Goal: Task Accomplishment & Management: Complete application form

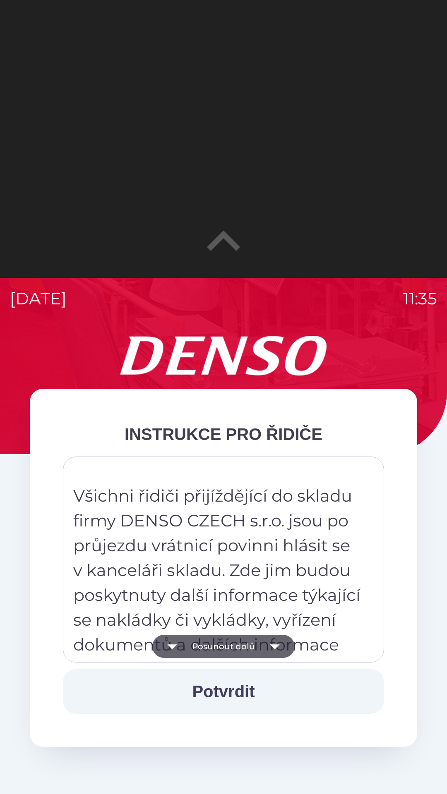
scroll to position [110, 0]
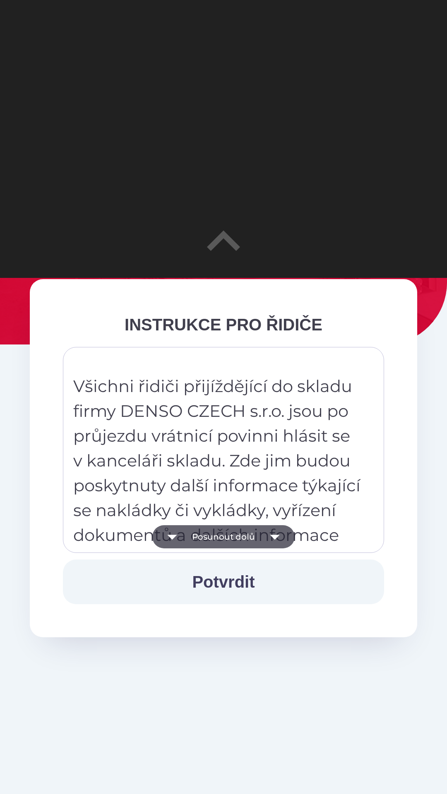
click at [232, 581] on button "Potvrdit" at bounding box center [223, 582] width 321 height 45
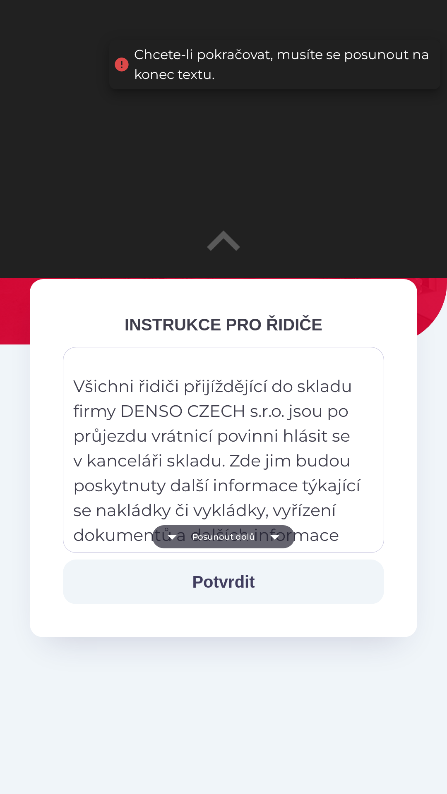
click at [261, 535] on button "Posunout dolů" at bounding box center [223, 536] width 142 height 23
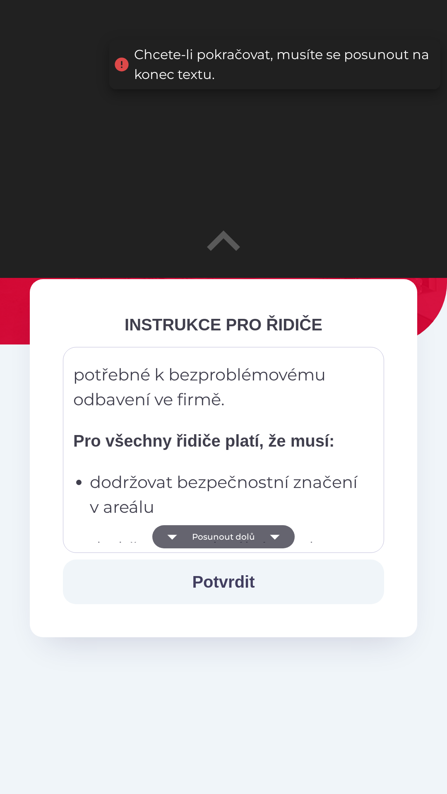
click at [268, 537] on icon "button" at bounding box center [274, 536] width 23 height 23
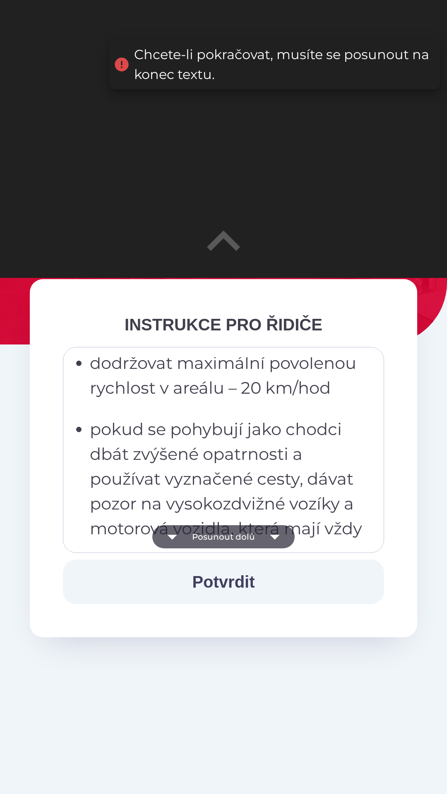
click at [269, 535] on icon "button" at bounding box center [274, 536] width 23 height 23
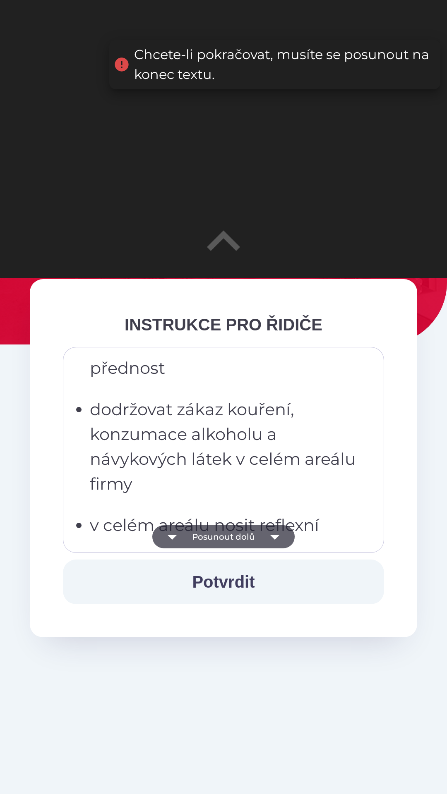
click at [269, 537] on icon "button" at bounding box center [274, 536] width 23 height 23
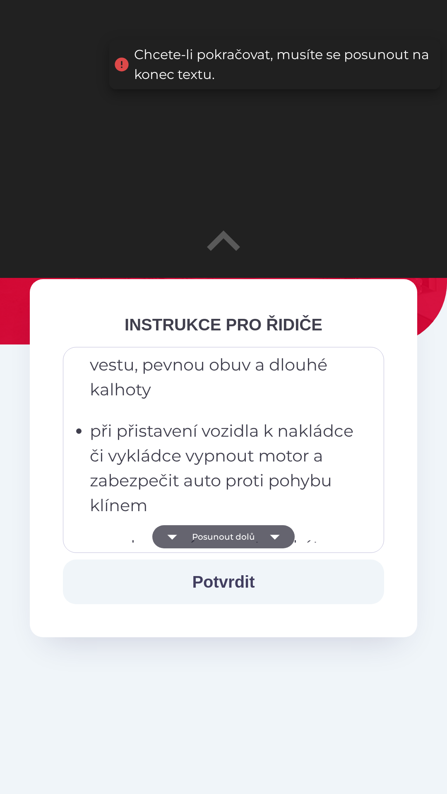
click at [268, 537] on icon "button" at bounding box center [274, 536] width 23 height 23
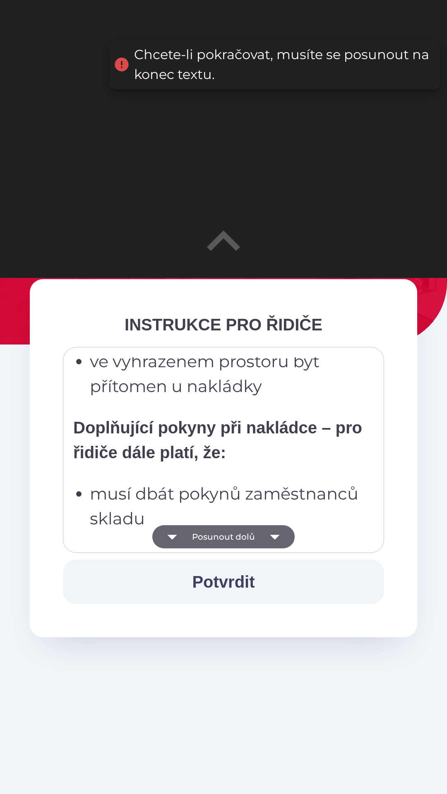
click at [270, 533] on icon "button" at bounding box center [274, 536] width 23 height 23
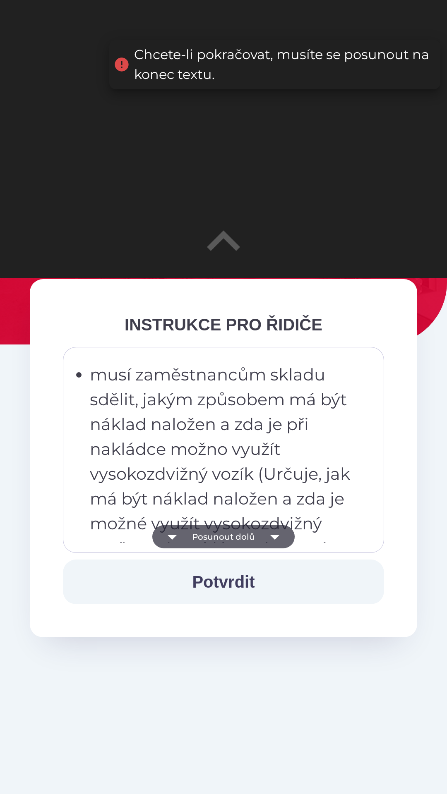
click at [269, 532] on icon "button" at bounding box center [274, 536] width 23 height 23
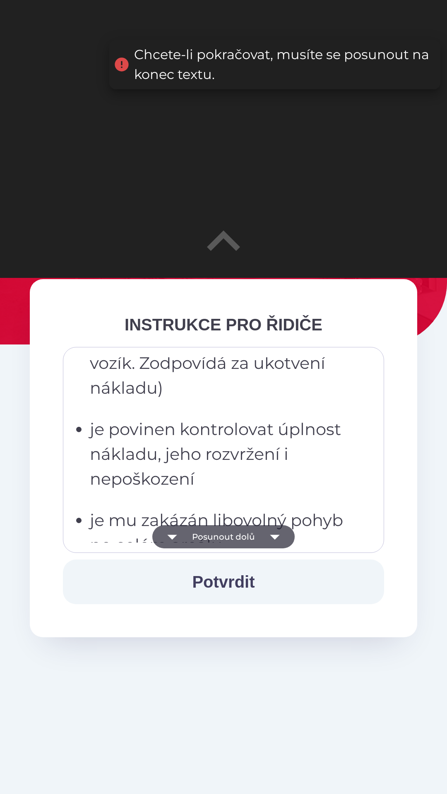
click at [269, 539] on icon "button" at bounding box center [274, 536] width 23 height 23
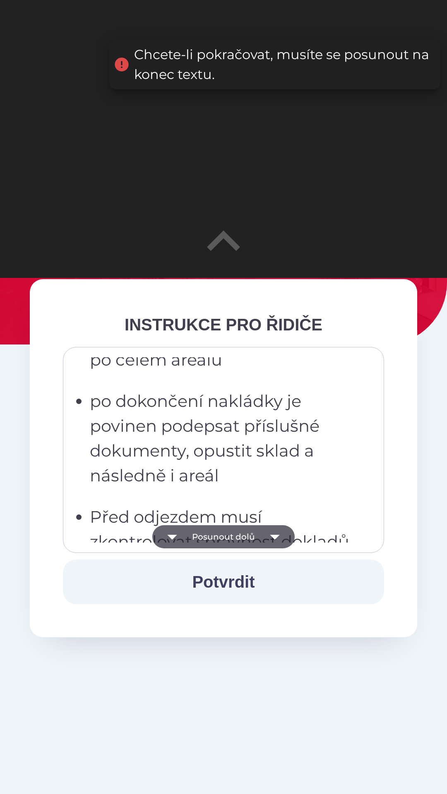
click at [274, 537] on icon "button" at bounding box center [275, 537] width 10 height 5
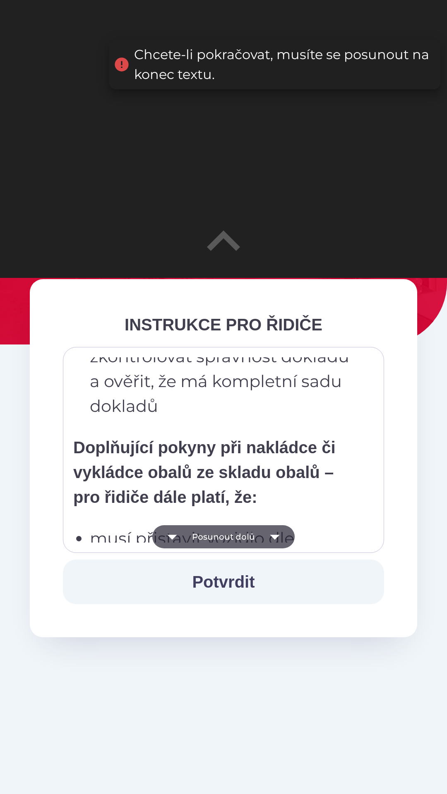
click at [271, 537] on icon "button" at bounding box center [275, 537] width 10 height 5
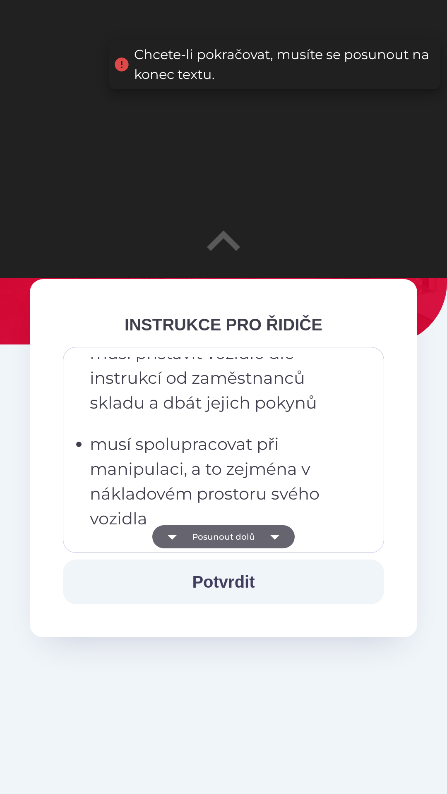
click at [272, 537] on icon "button" at bounding box center [275, 537] width 10 height 5
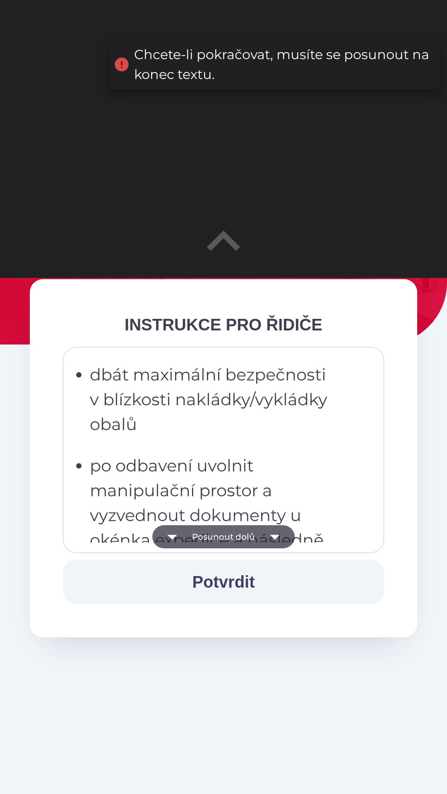
click at [273, 537] on icon "button" at bounding box center [275, 537] width 10 height 5
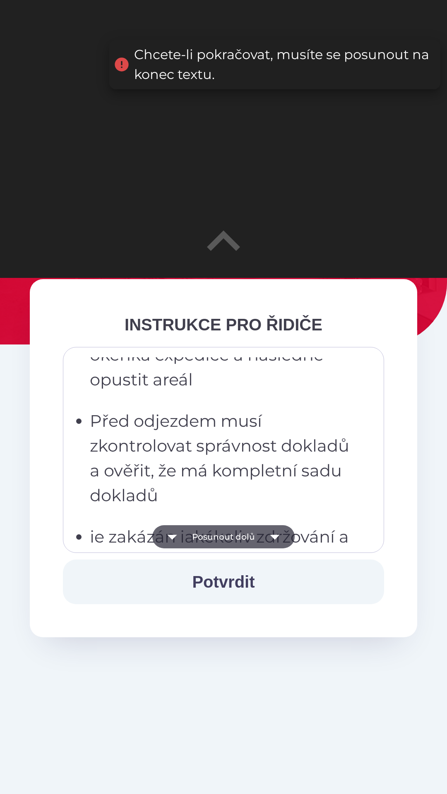
click at [273, 535] on icon "button" at bounding box center [274, 536] width 23 height 23
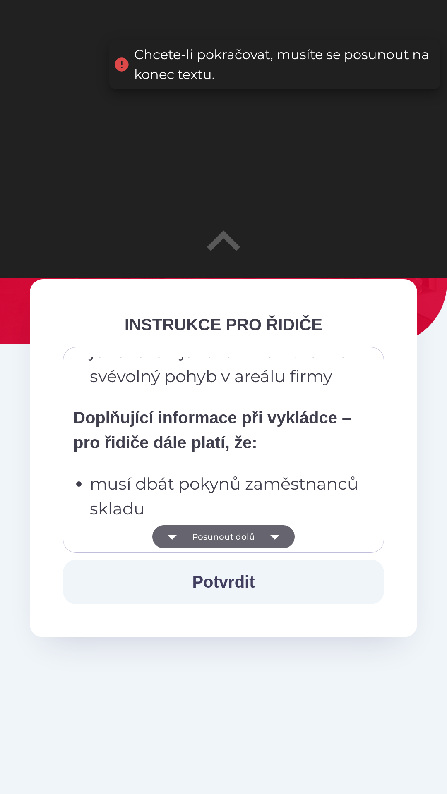
click at [275, 535] on icon "button" at bounding box center [274, 536] width 23 height 23
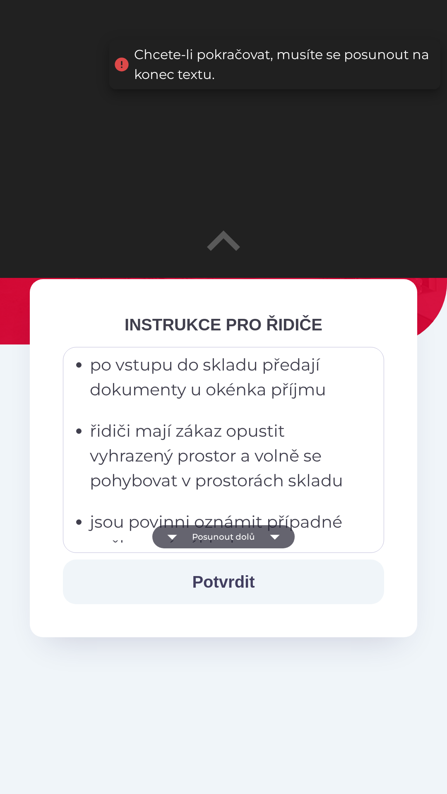
click at [273, 536] on icon "button" at bounding box center [275, 537] width 10 height 5
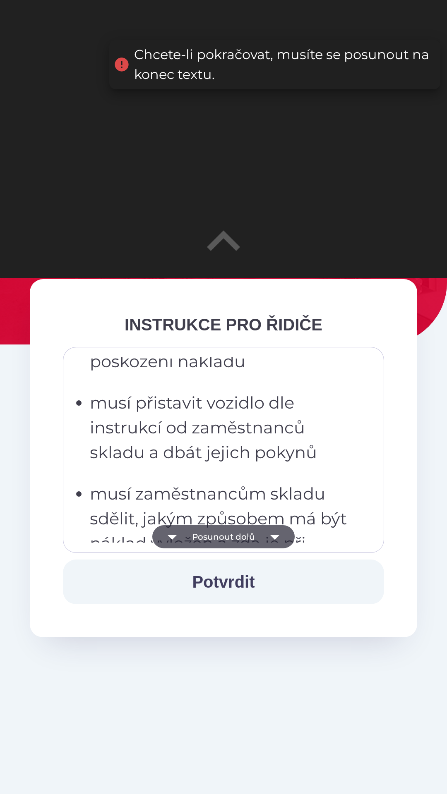
click at [273, 535] on icon "button" at bounding box center [275, 537] width 10 height 5
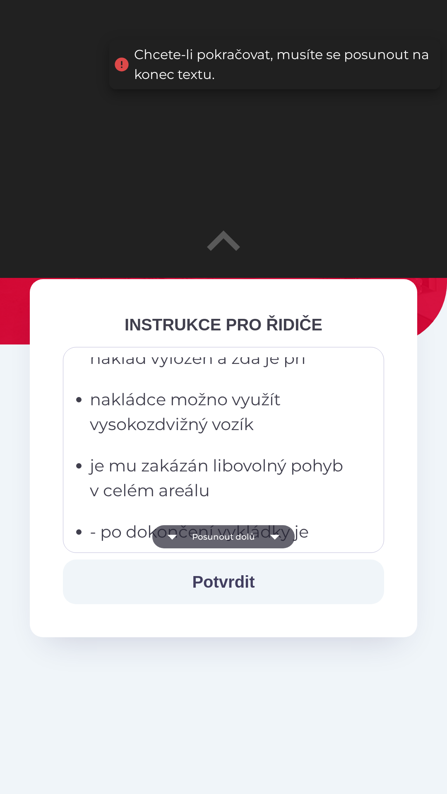
click at [273, 536] on icon "button" at bounding box center [275, 537] width 10 height 5
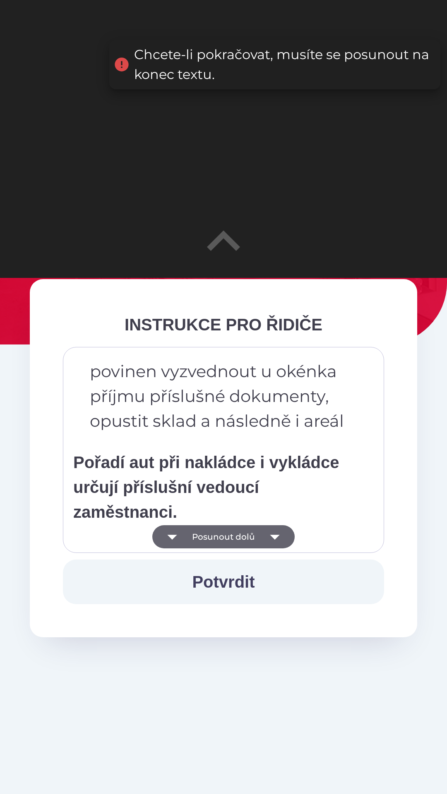
click at [274, 538] on icon "button" at bounding box center [275, 537] width 10 height 5
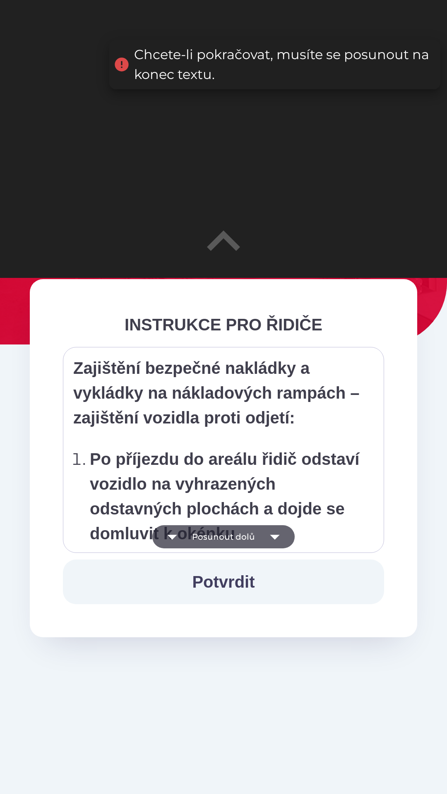
click at [276, 536] on icon "button" at bounding box center [275, 537] width 10 height 5
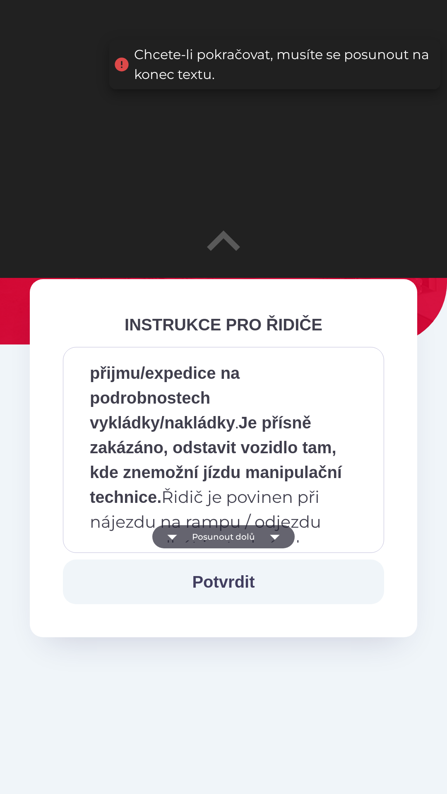
click at [278, 535] on icon "button" at bounding box center [274, 536] width 23 height 23
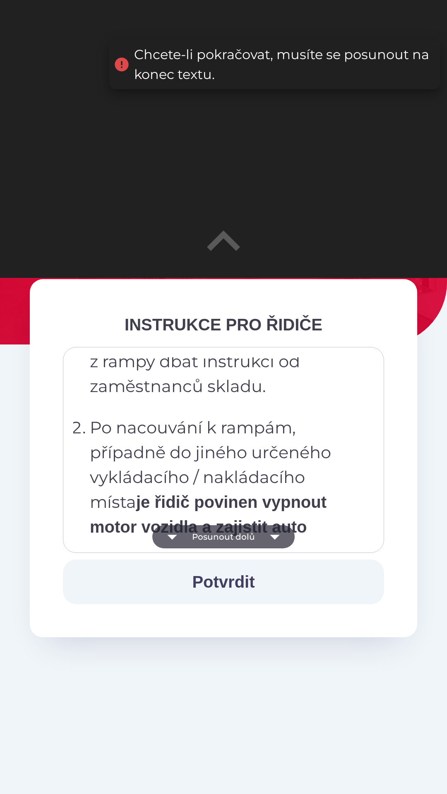
click at [276, 534] on icon "button" at bounding box center [274, 536] width 23 height 23
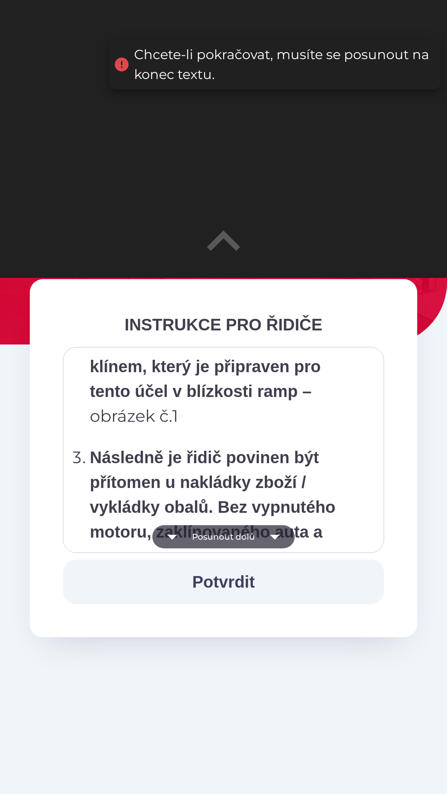
click at [277, 531] on icon "button" at bounding box center [274, 536] width 23 height 23
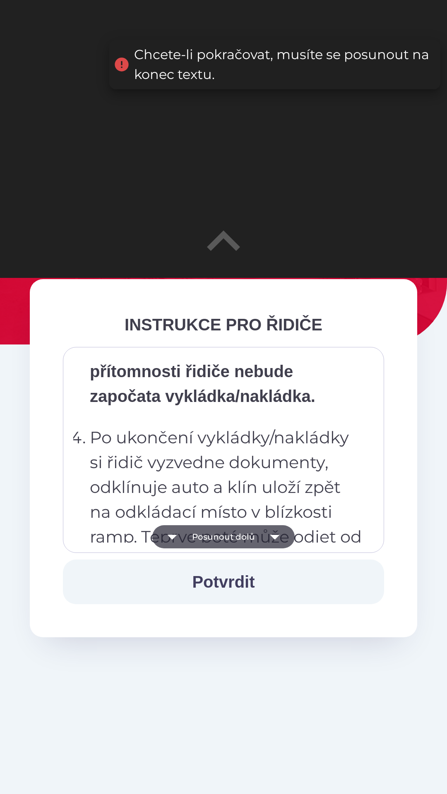
click at [276, 532] on icon "button" at bounding box center [274, 536] width 23 height 23
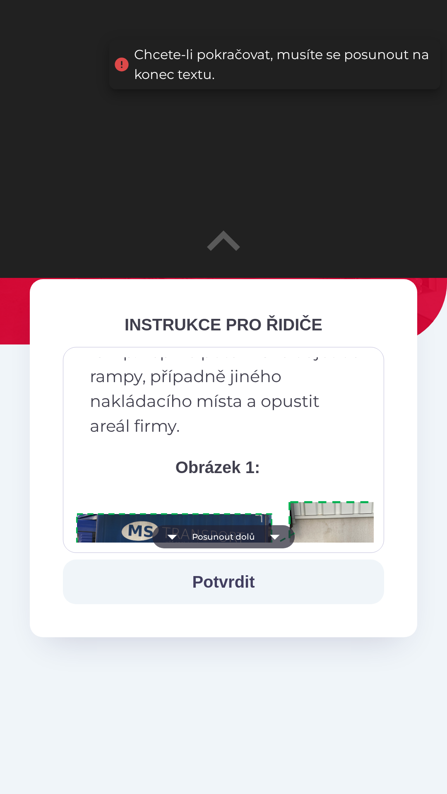
click at [278, 532] on icon "button" at bounding box center [274, 536] width 23 height 23
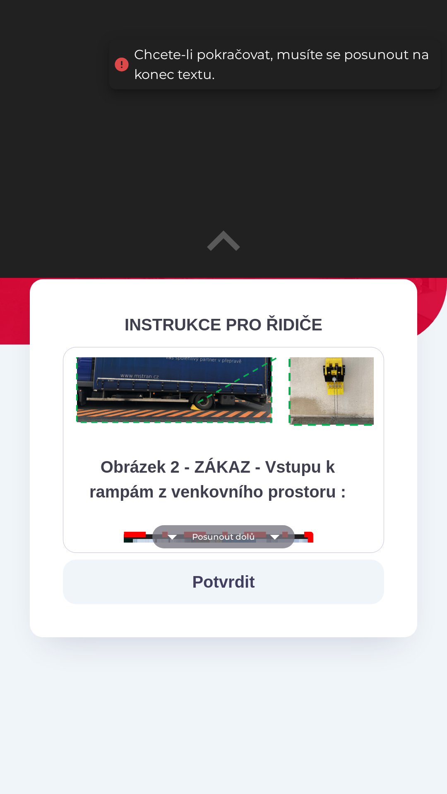
click at [279, 531] on icon "button" at bounding box center [274, 536] width 23 height 23
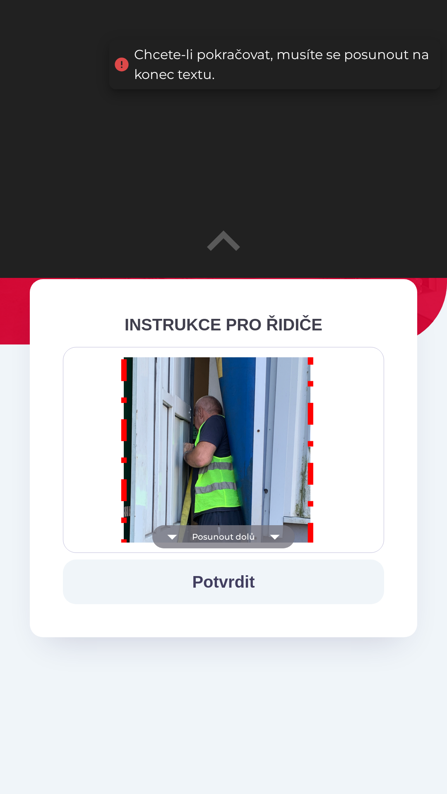
click at [280, 533] on icon "button" at bounding box center [274, 536] width 23 height 23
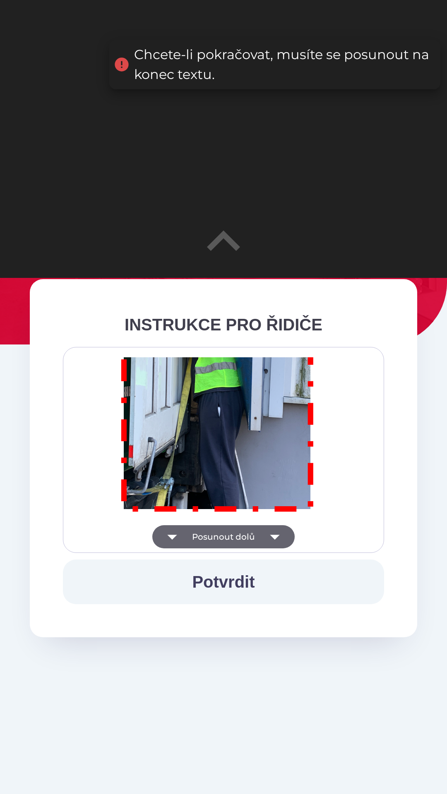
click at [281, 534] on icon "button" at bounding box center [274, 536] width 23 height 23
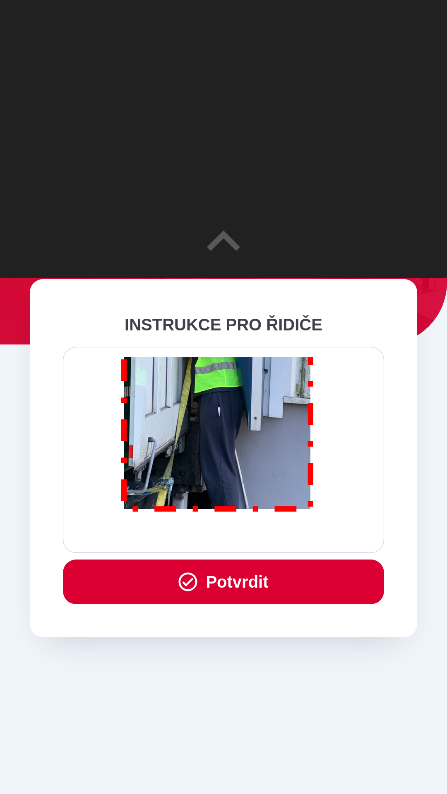
click at [280, 532] on div "Všichni řidiči přijíždějící do skladu firmy DENSO CZECH s.r.o. jsou po průjezdu…" at bounding box center [223, 449] width 300 height 185
click at [279, 526] on div "Všichni řidiči přijíždějící do skladu firmy DENSO CZECH s.r.o. jsou po průjezdu…" at bounding box center [223, 449] width 300 height 185
click at [255, 582] on button "Potvrdit" at bounding box center [223, 582] width 321 height 45
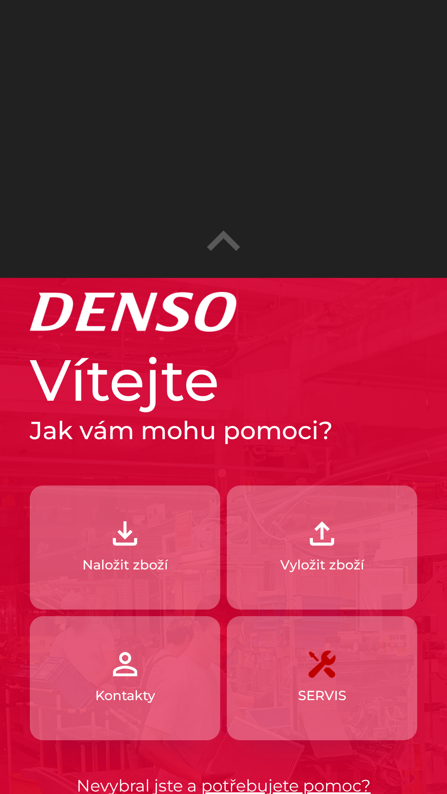
scroll to position [42, 0]
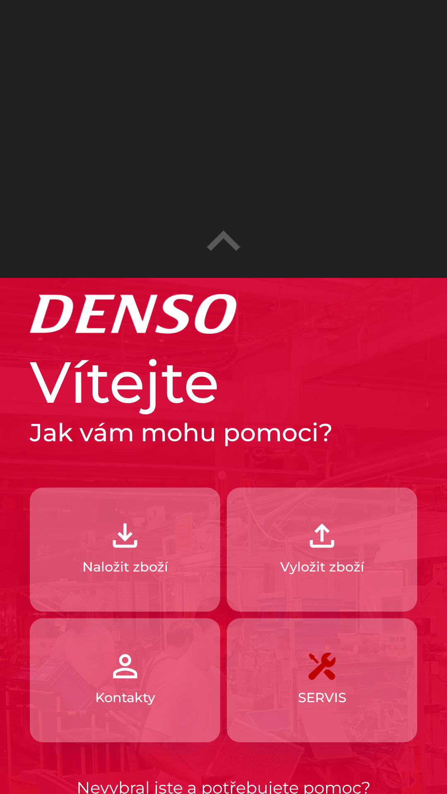
click at [319, 558] on p "Vyložit zboží" at bounding box center [322, 567] width 84 height 20
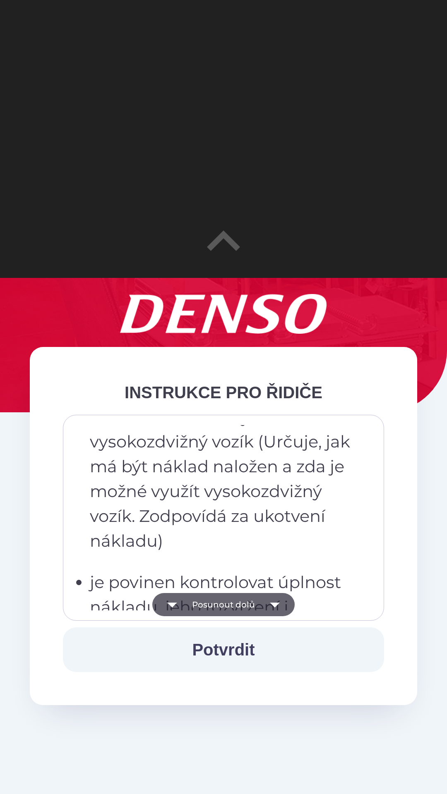
click at [269, 448] on p "musí zaměstnancům skladu sdělit, jakým způsobem má být náklad naložen a zda je …" at bounding box center [226, 441] width 272 height 223
click at [271, 528] on p "musí zaměstnancům skladu sdělit, jakým způsobem má být náklad naložen a zda je …" at bounding box center [226, 441] width 272 height 223
click at [278, 469] on p "musí zaměstnancům skladu sdělit, jakým způsobem má být náklad naložen a zda je …" at bounding box center [226, 441] width 272 height 223
click at [290, 416] on div "Všichni řidiči přijíždějící do skladu firmy DENSO CZECH s.r.o. jsou po průjezdu…" at bounding box center [223, 518] width 321 height 206
click at [280, 515] on p "musí zaměstnancům skladu sdělit, jakým způsobem má být náklad naložen a zda je …" at bounding box center [226, 441] width 272 height 223
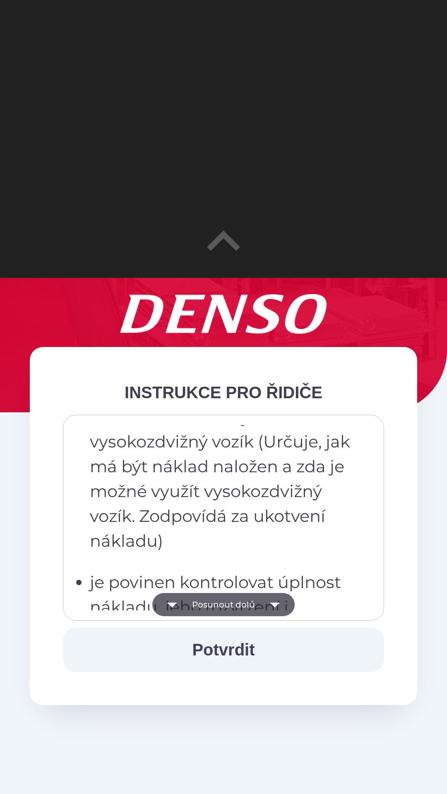
click at [284, 456] on p "musí zaměstnancům skladu sdělit, jakým způsobem má být náklad naložen a zda je …" at bounding box center [226, 441] width 272 height 223
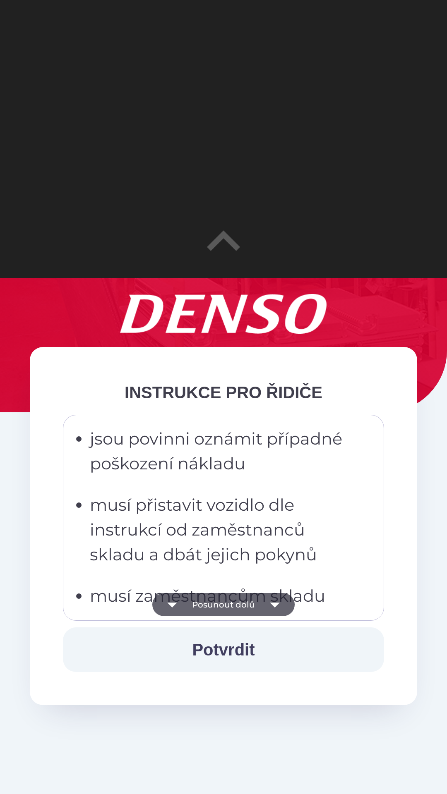
click at [321, 542] on ul "musí dbát pokynů zaměstnanců skladu po vstupu do skladu předají dokumenty u oké…" at bounding box center [217, 554] width 289 height 703
click at [317, 493] on p "musí přistavit vozidlo dle instrukcí od zaměstnanců skladu a dbát jejich pokynů" at bounding box center [226, 530] width 272 height 74
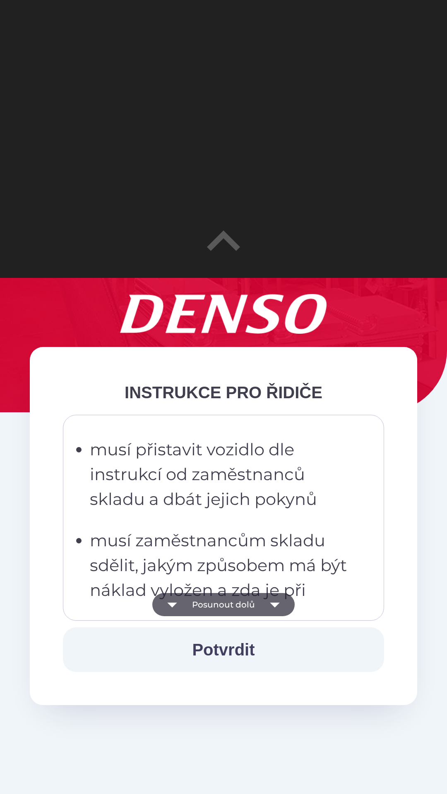
click at [324, 410] on div "INSTRUKCE PRO ŘIDIČE Všichni řidiči přijíždějící do skladu firmy DENSO CZECH s.…" at bounding box center [223, 526] width 387 height 358
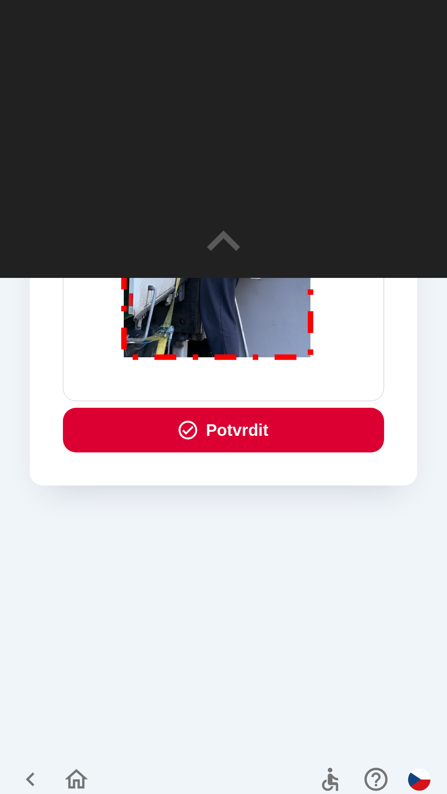
scroll to position [278, 0]
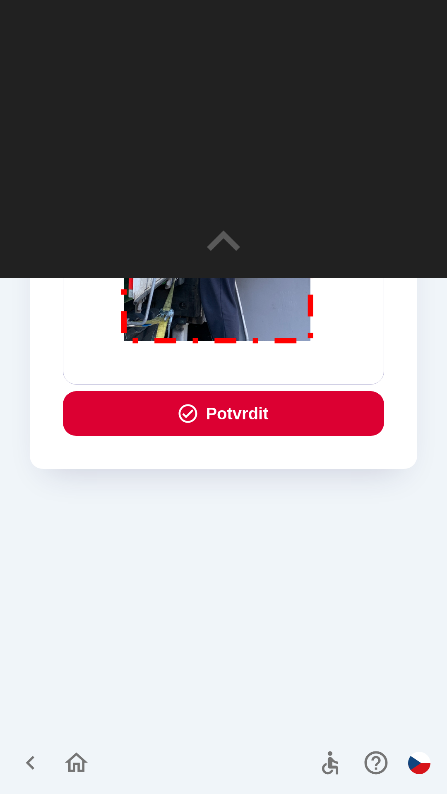
click at [275, 413] on button "Potvrdit" at bounding box center [223, 413] width 321 height 45
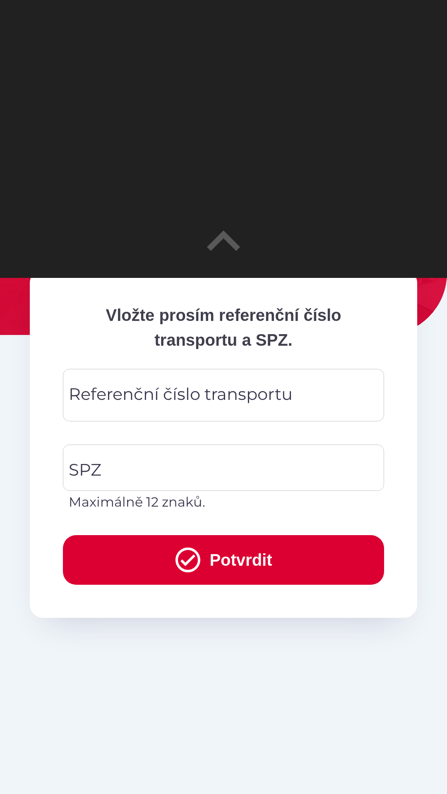
scroll to position [117, 0]
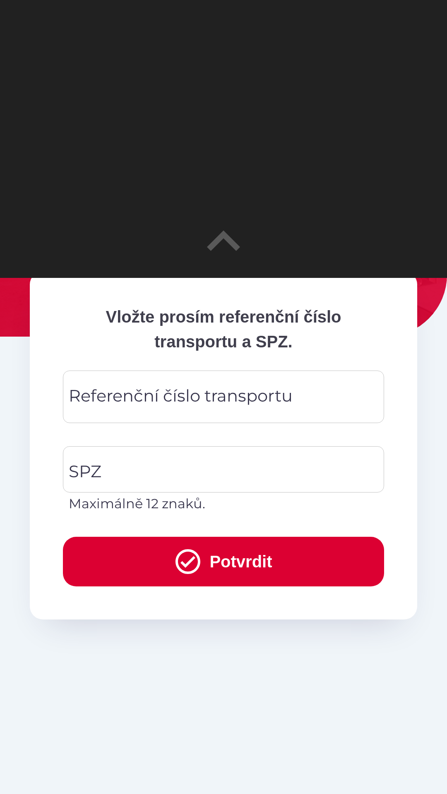
click at [217, 395] on div "Referenční číslo transportu Referenční číslo transportu" at bounding box center [223, 397] width 321 height 53
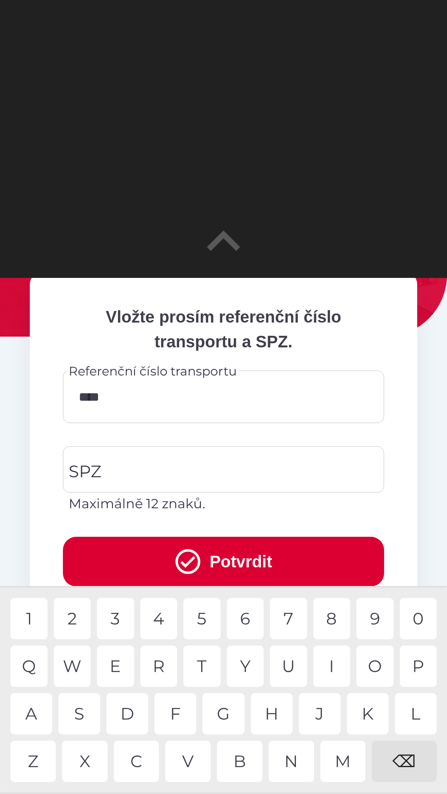
click at [72, 619] on div "2" at bounding box center [72, 618] width 37 height 41
type input "*****"
click at [168, 472] on input "SPZ" at bounding box center [217, 469] width 301 height 39
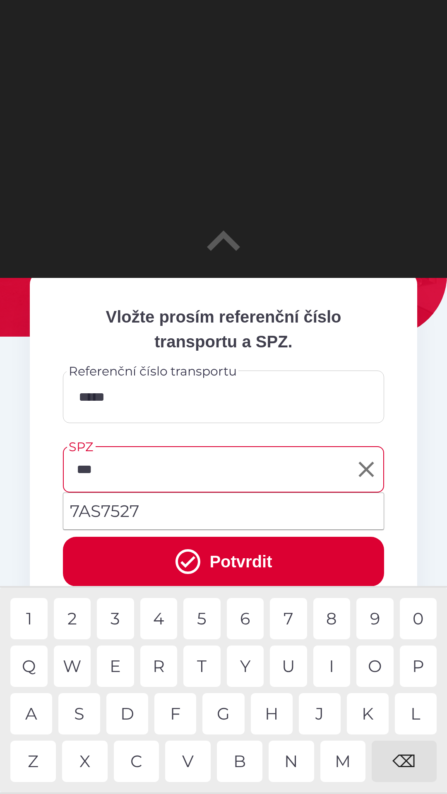
click at [131, 510] on li "7AS7527" at bounding box center [223, 511] width 320 height 30
type input "*******"
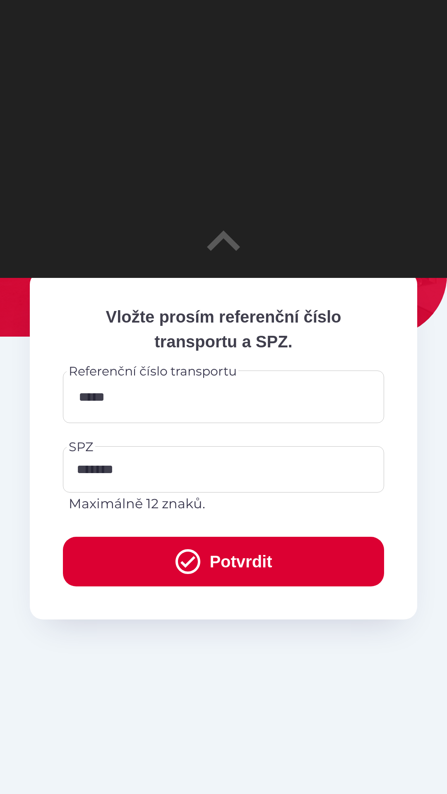
click at [223, 562] on button "Potvrdit" at bounding box center [223, 562] width 321 height 50
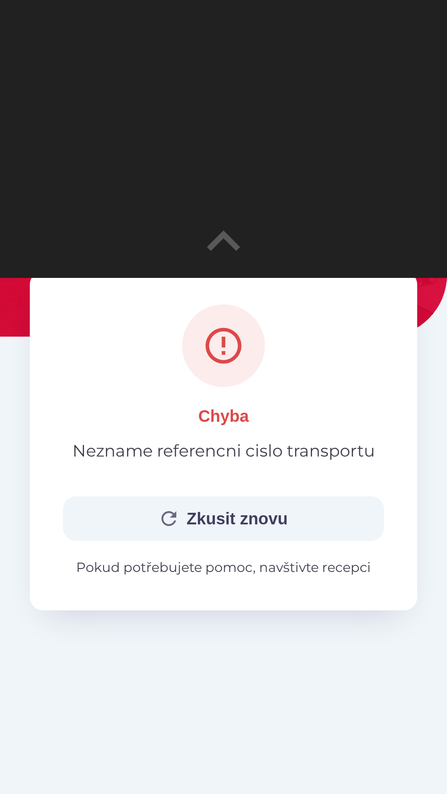
click at [216, 525] on button "Zkusit znovu" at bounding box center [223, 518] width 321 height 45
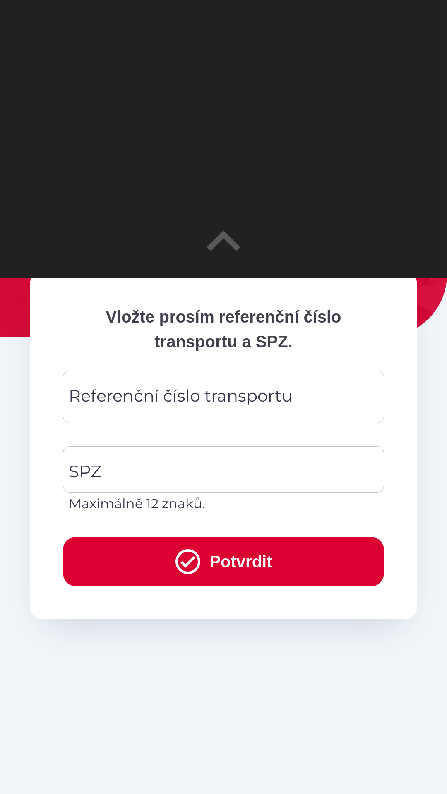
click at [222, 687] on div "Vložte prosím referenční číslo transportu a SPZ. Referenční číslo transportu Re…" at bounding box center [223, 586] width 427 height 736
click at [244, 673] on div "Vložte prosím referenční číslo transportu a SPZ. Referenční číslo transportu Re…" at bounding box center [223, 586] width 427 height 736
click at [231, 563] on button "Potvrdit" at bounding box center [223, 562] width 321 height 50
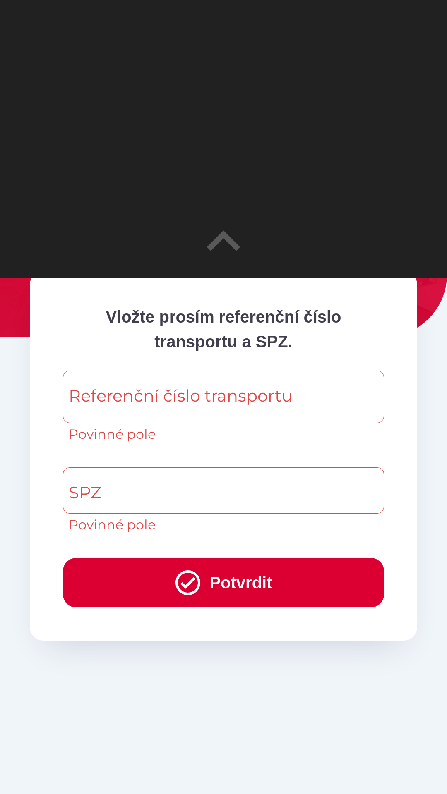
click at [198, 587] on icon "submit" at bounding box center [188, 583] width 30 height 30
click at [198, 400] on div "Referenční číslo transportu Referenční číslo transportu Povinné pole" at bounding box center [223, 408] width 321 height 74
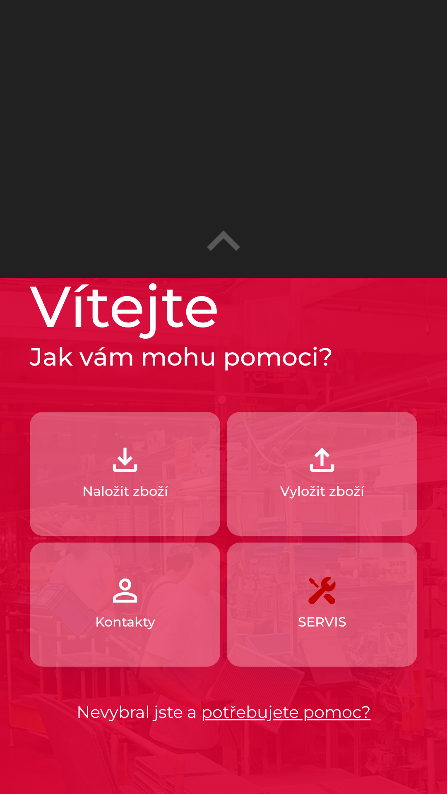
click at [133, 590] on img "button" at bounding box center [125, 591] width 36 height 36
click at [156, 493] on p "Naložit zboží" at bounding box center [125, 492] width 86 height 20
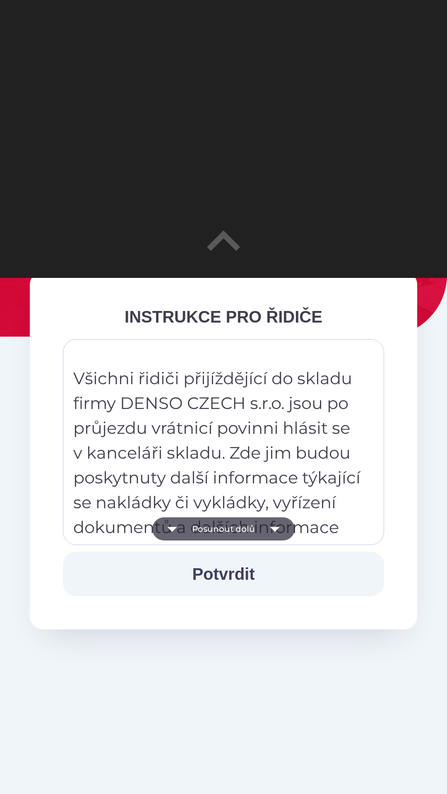
click at [277, 527] on icon "button" at bounding box center [274, 529] width 23 height 23
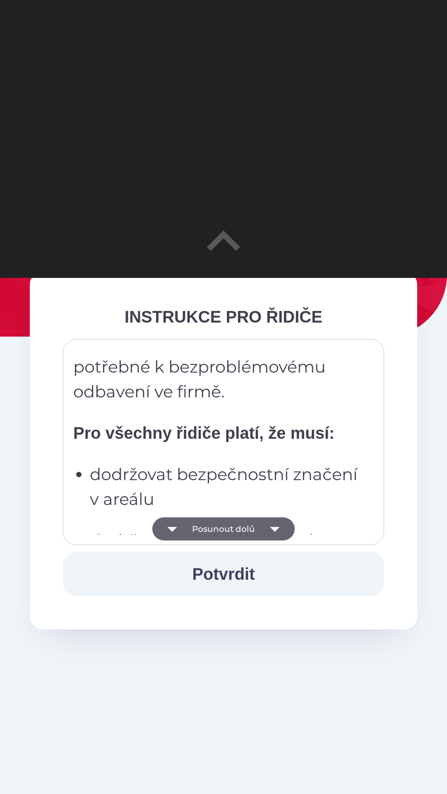
click at [272, 530] on icon "button" at bounding box center [274, 529] width 23 height 23
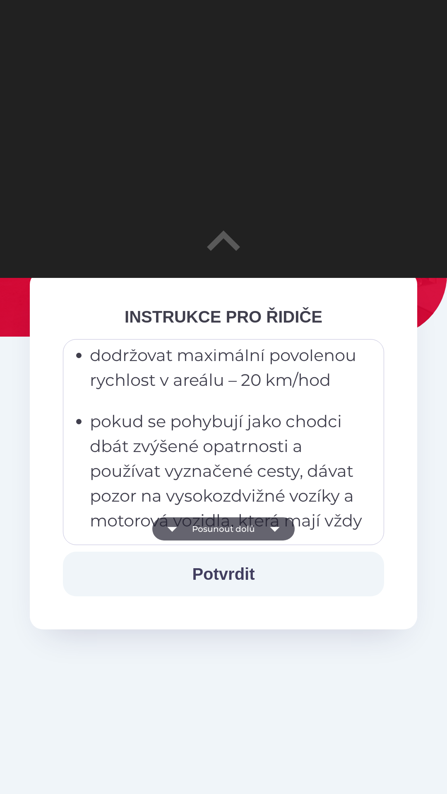
click at [271, 532] on icon "button" at bounding box center [274, 529] width 23 height 23
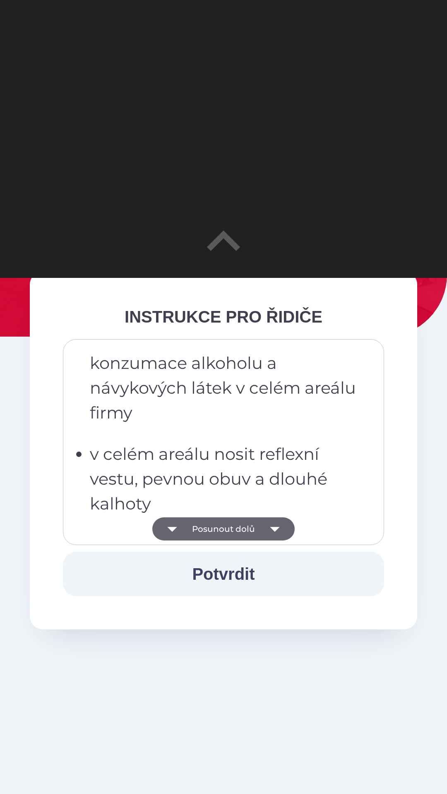
click at [275, 528] on icon "button" at bounding box center [275, 529] width 10 height 5
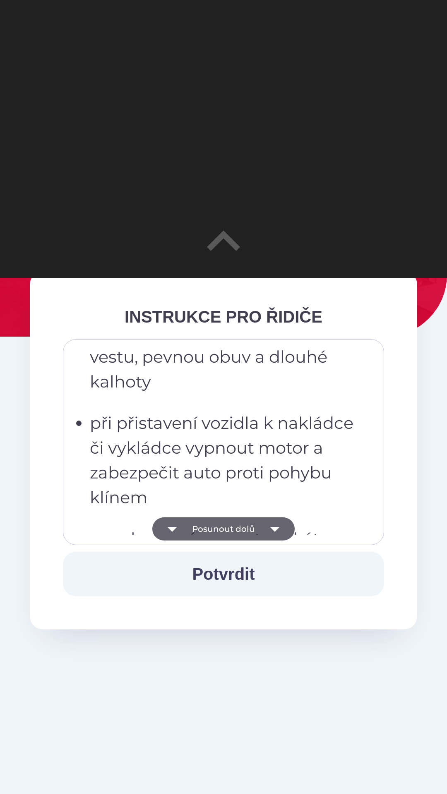
click at [270, 534] on icon "button" at bounding box center [274, 529] width 23 height 23
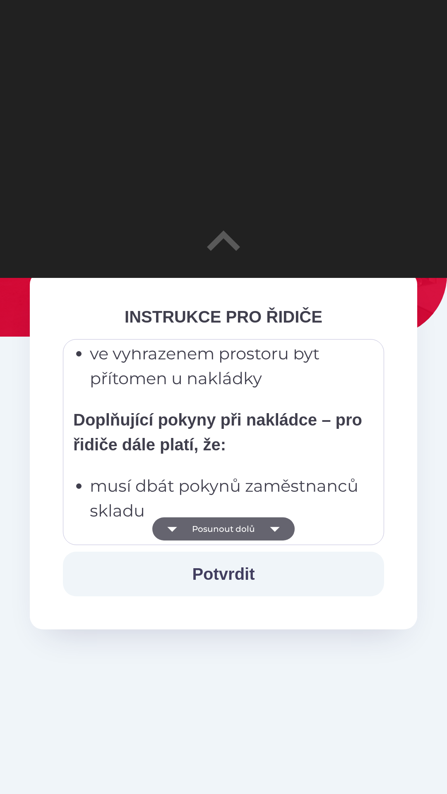
click at [273, 535] on icon "button" at bounding box center [274, 529] width 23 height 23
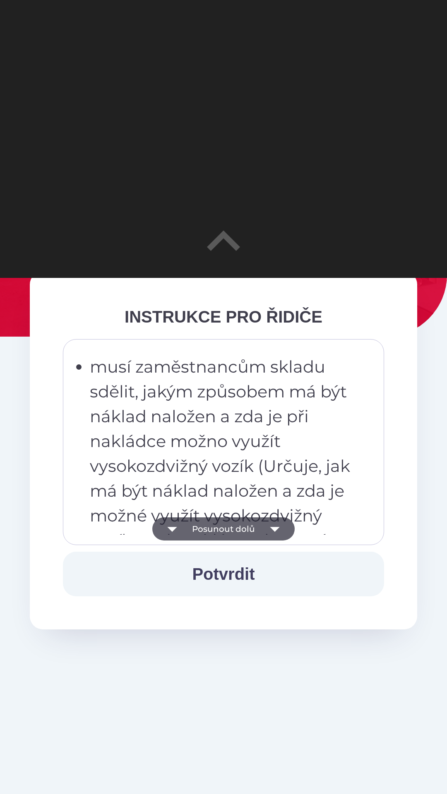
click at [270, 537] on icon "button" at bounding box center [274, 529] width 23 height 23
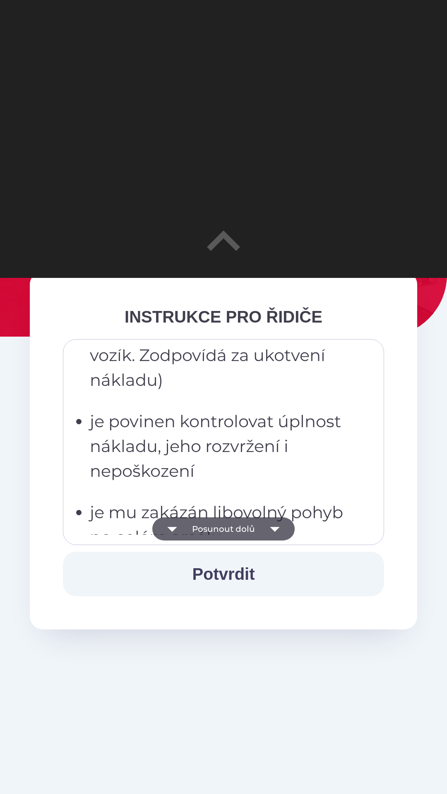
click at [268, 535] on icon "button" at bounding box center [274, 529] width 23 height 23
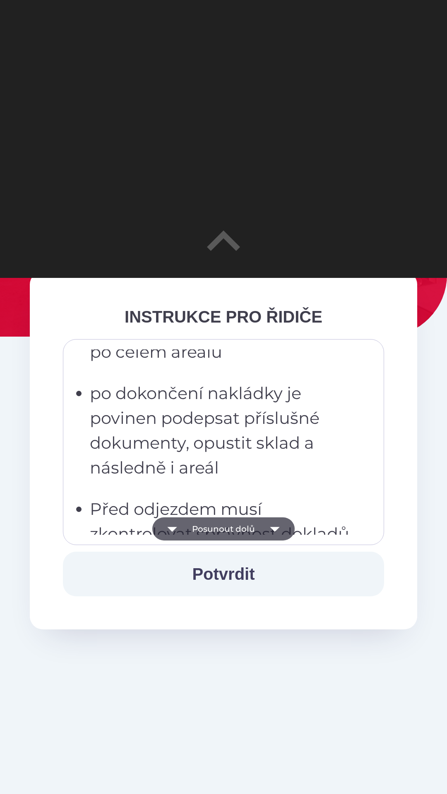
click at [271, 534] on icon "button" at bounding box center [274, 529] width 23 height 23
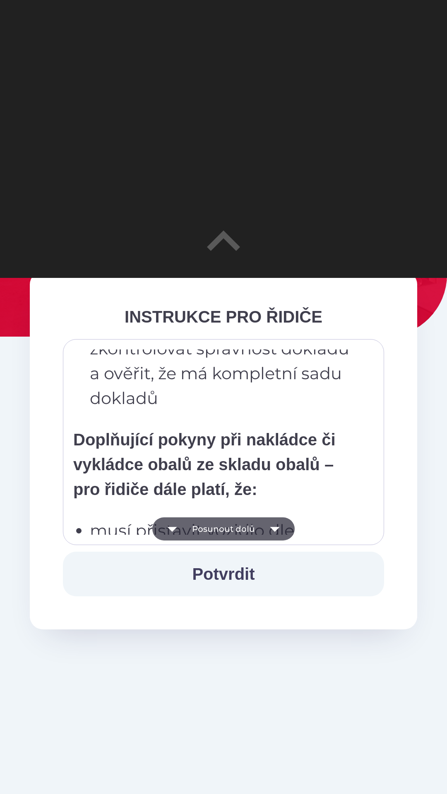
click at [278, 529] on icon "button" at bounding box center [274, 529] width 23 height 23
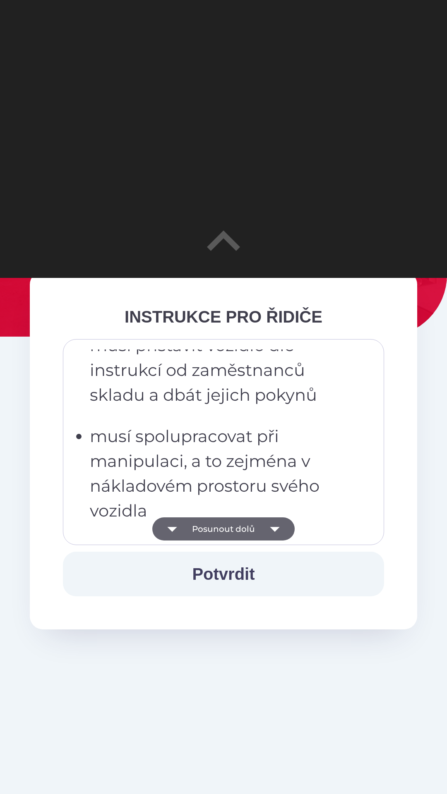
click at [276, 529] on icon "button" at bounding box center [275, 529] width 10 height 5
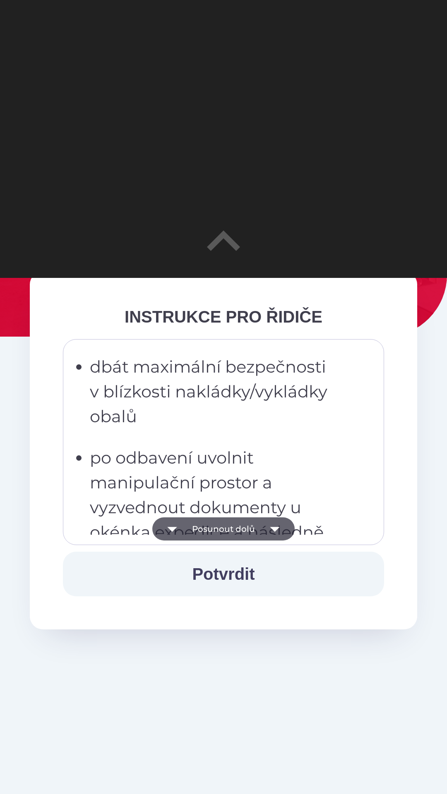
click at [273, 525] on icon "button" at bounding box center [274, 529] width 23 height 23
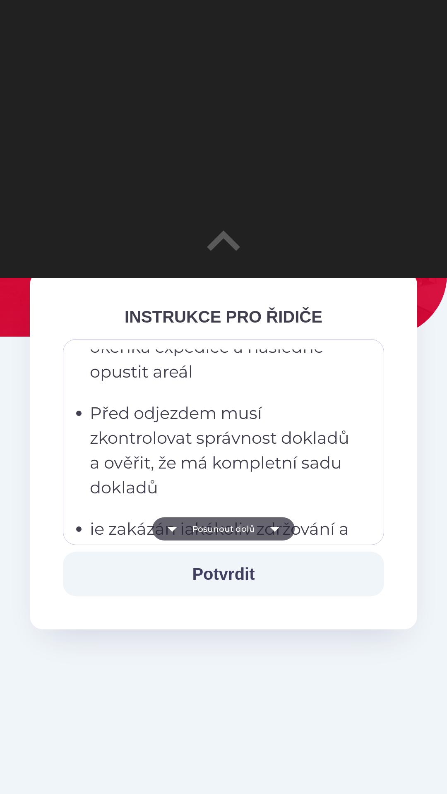
click at [278, 522] on icon "button" at bounding box center [274, 529] width 23 height 23
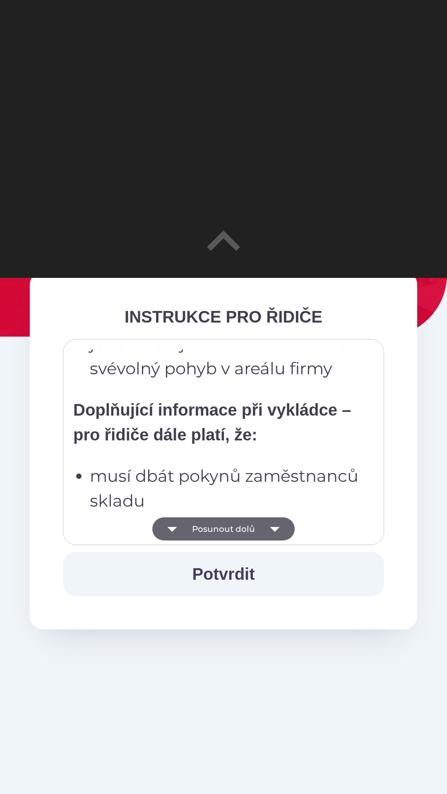
click at [274, 522] on icon "button" at bounding box center [274, 529] width 23 height 23
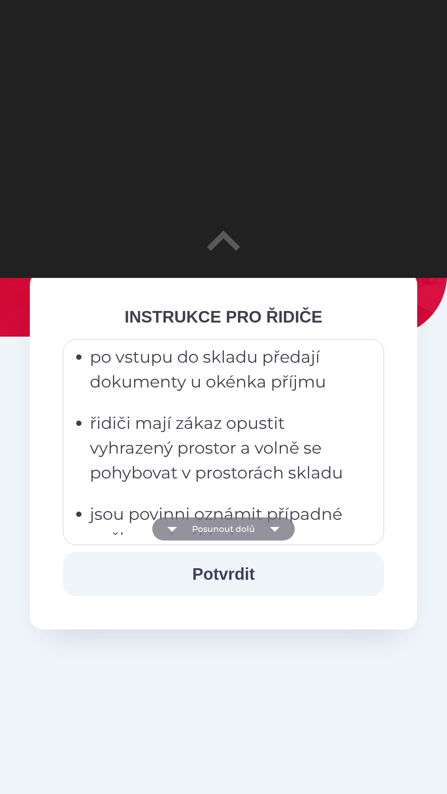
click at [276, 523] on icon "button" at bounding box center [274, 529] width 23 height 23
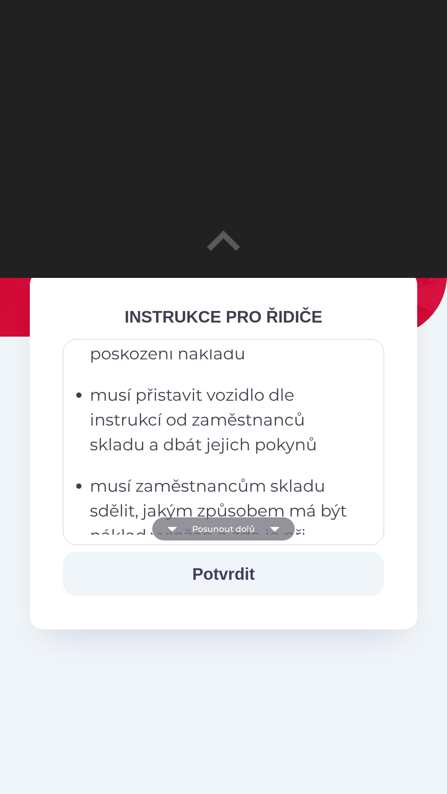
click at [277, 522] on icon "button" at bounding box center [274, 529] width 23 height 23
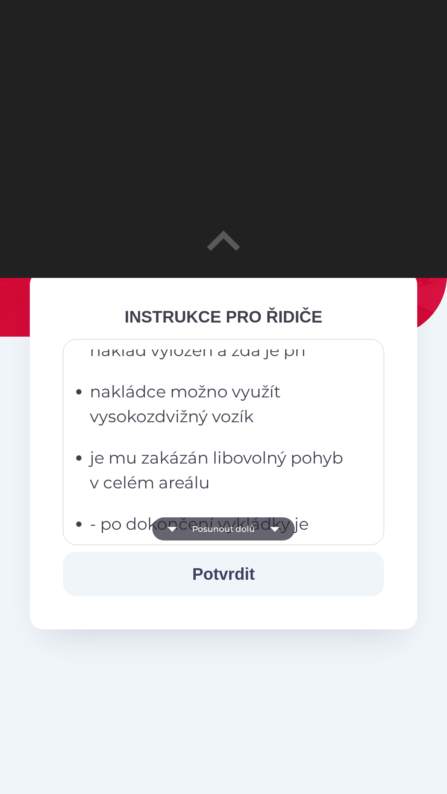
click at [276, 525] on icon "button" at bounding box center [274, 529] width 23 height 23
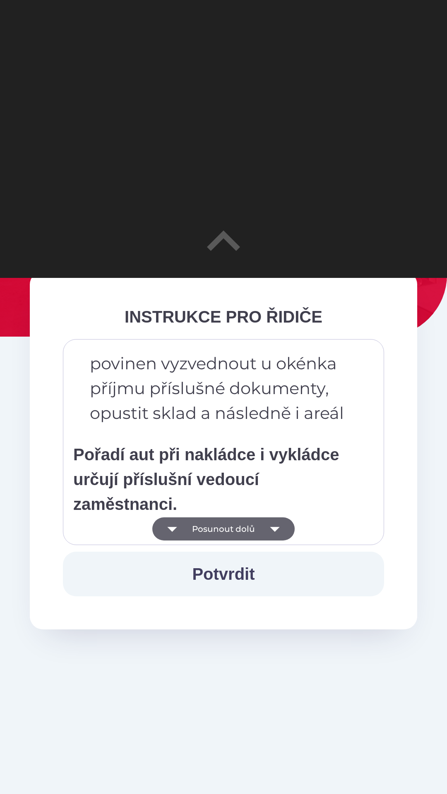
click at [274, 525] on icon "button" at bounding box center [274, 529] width 23 height 23
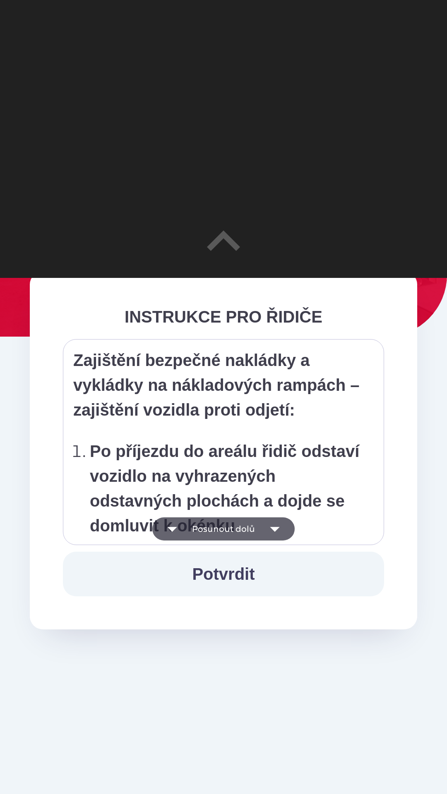
click at [278, 522] on icon "button" at bounding box center [274, 529] width 23 height 23
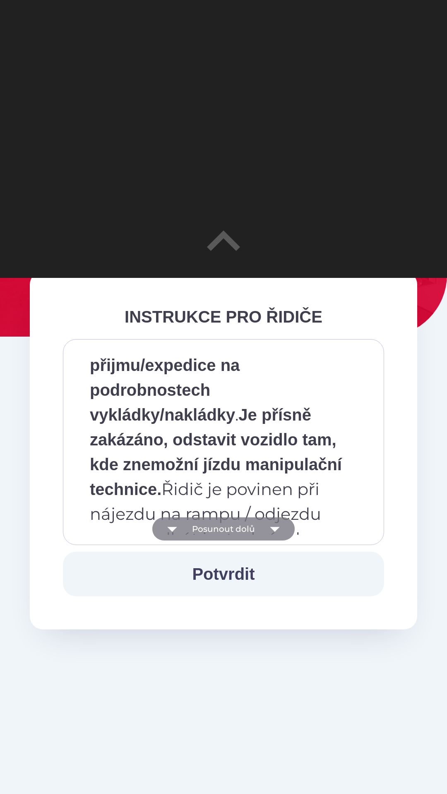
click at [274, 526] on icon "button" at bounding box center [274, 529] width 23 height 23
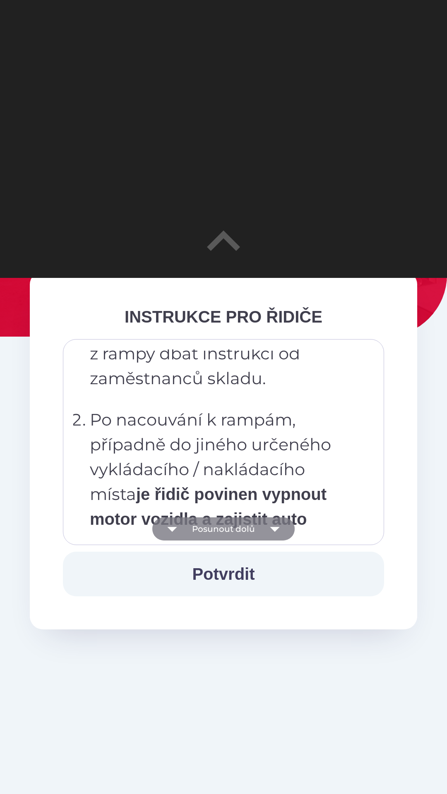
click at [272, 527] on icon "button" at bounding box center [274, 529] width 23 height 23
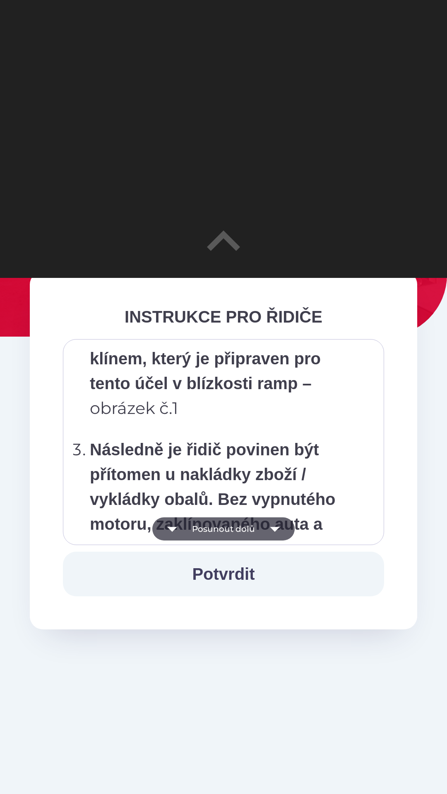
click at [273, 528] on icon "button" at bounding box center [275, 529] width 10 height 5
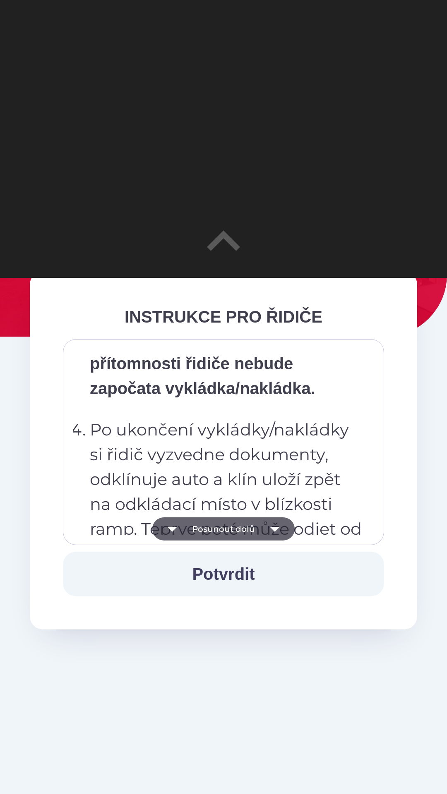
click at [271, 529] on icon "button" at bounding box center [274, 529] width 23 height 23
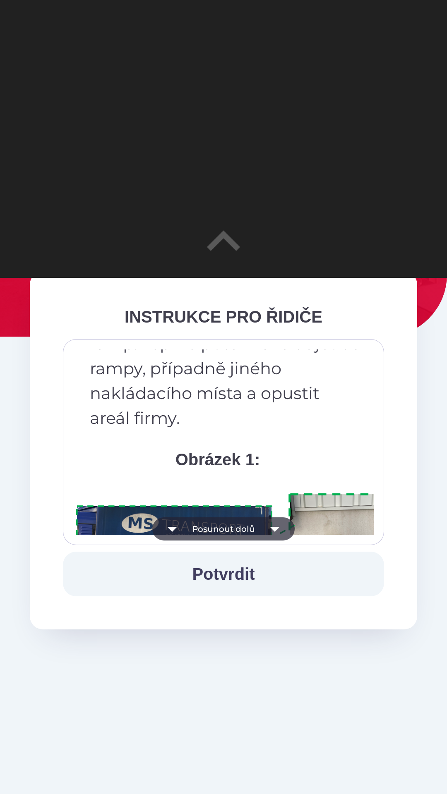
click at [274, 531] on icon "button" at bounding box center [275, 529] width 10 height 5
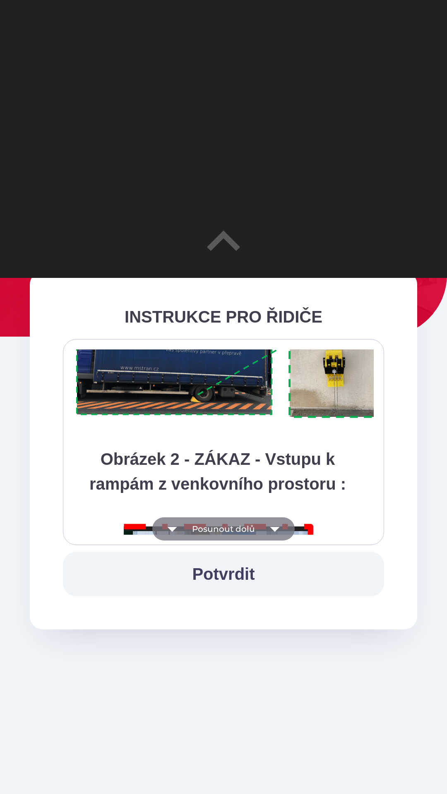
click at [276, 528] on icon "button" at bounding box center [275, 529] width 10 height 5
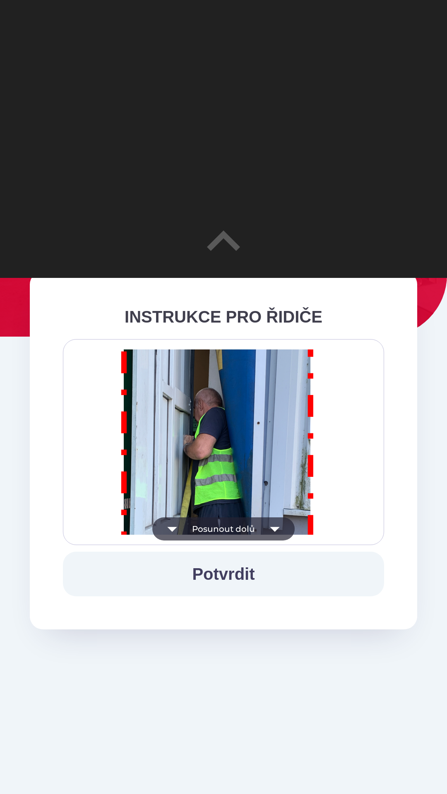
click at [275, 531] on icon "button" at bounding box center [275, 529] width 10 height 5
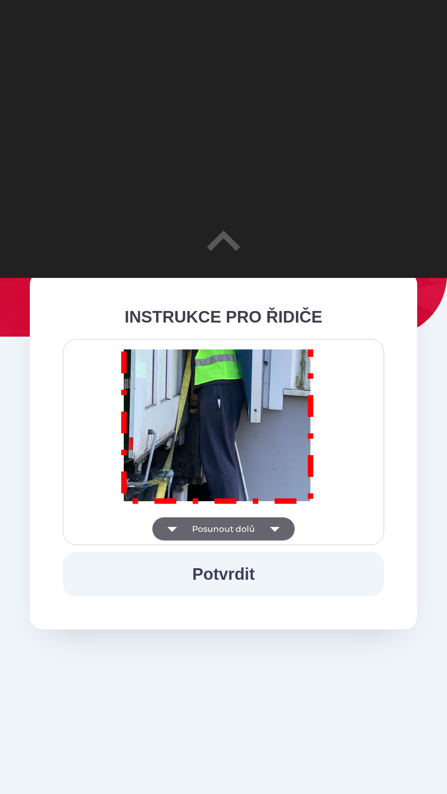
click at [274, 531] on icon "button" at bounding box center [275, 529] width 10 height 5
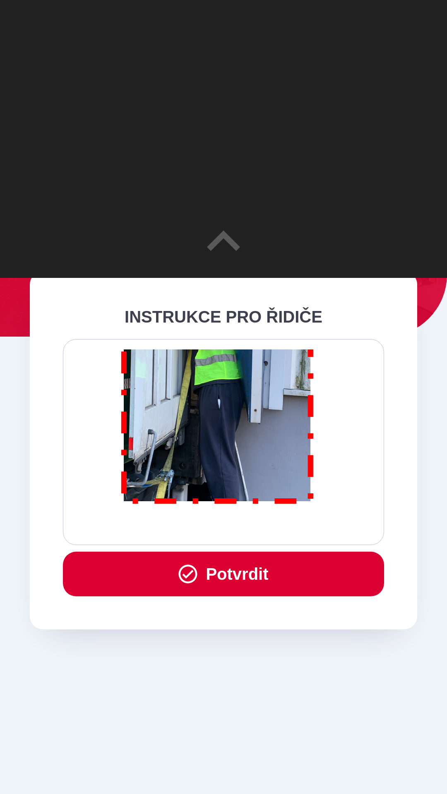
scroll to position [4828, 0]
click at [273, 528] on div "Všichni řidiči přijíždějící do skladu firmy DENSO CZECH s.r.o. jsou po průjezdu…" at bounding box center [223, 442] width 300 height 185
click at [276, 528] on div "Všichni řidiči přijíždějící do skladu firmy DENSO CZECH s.r.o. jsou po průjezdu…" at bounding box center [223, 442] width 300 height 185
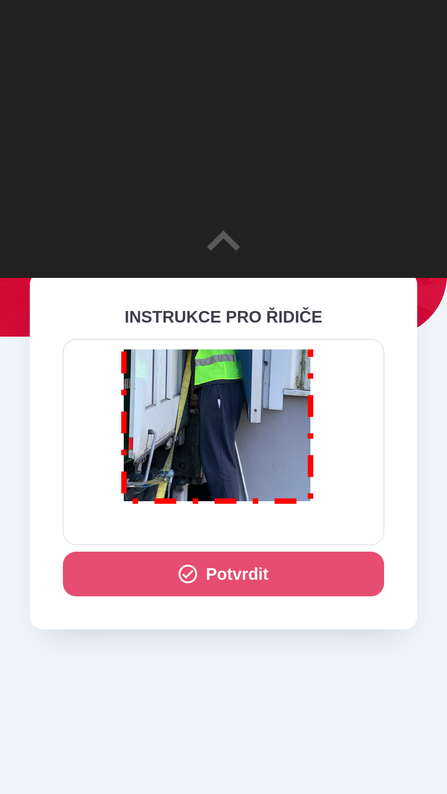
click at [264, 577] on button "Potvrdit" at bounding box center [223, 574] width 321 height 45
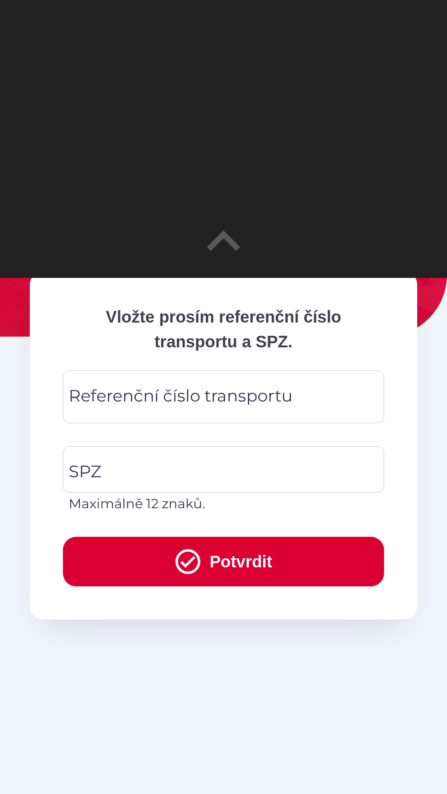
click at [180, 401] on div "Referenční číslo transportu Referenční číslo transportu" at bounding box center [223, 397] width 321 height 53
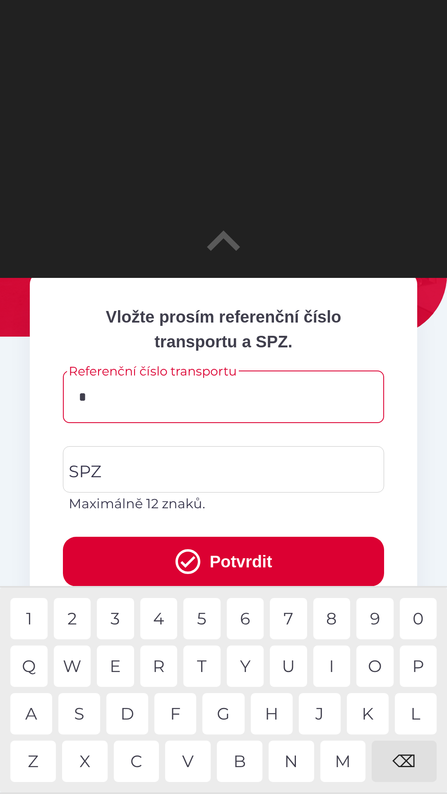
click at [115, 620] on div "3" at bounding box center [115, 618] width 37 height 41
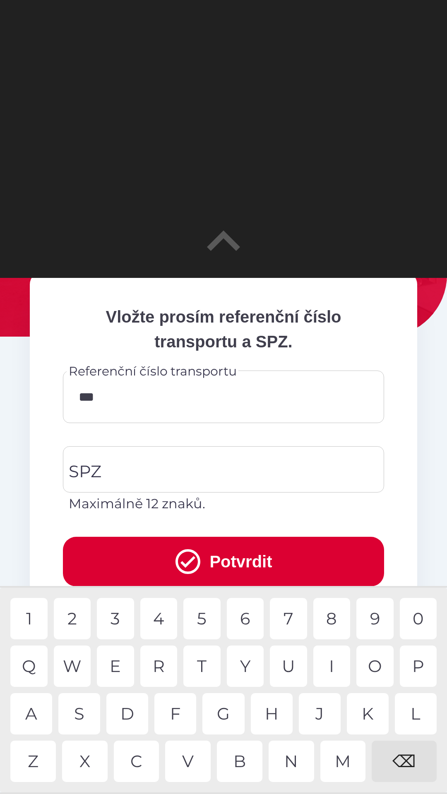
click at [293, 612] on div "7" at bounding box center [288, 618] width 37 height 41
click at [203, 616] on div "5" at bounding box center [201, 618] width 37 height 41
click at [24, 615] on div "1" at bounding box center [28, 618] width 37 height 41
type input "******"
click at [165, 470] on input "SPZ" at bounding box center [217, 469] width 301 height 39
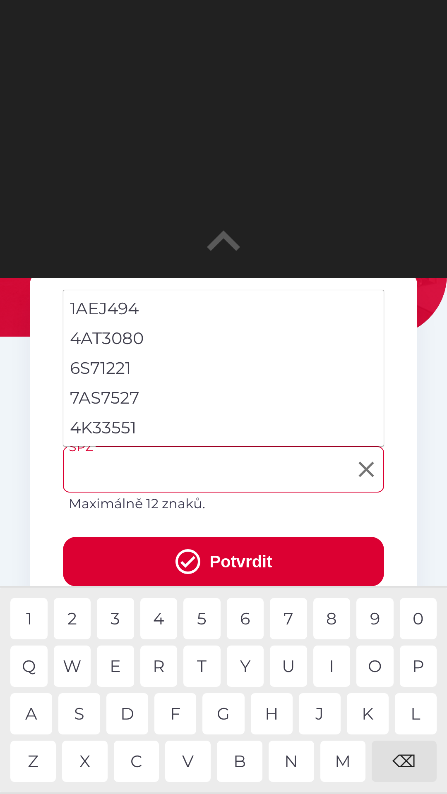
click at [119, 428] on li "4K33551" at bounding box center [223, 428] width 320 height 30
type input "*******"
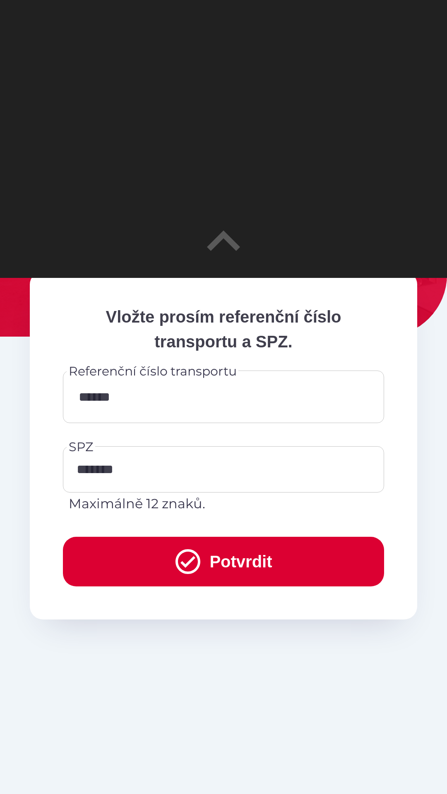
click at [224, 564] on button "Potvrdit" at bounding box center [223, 562] width 321 height 50
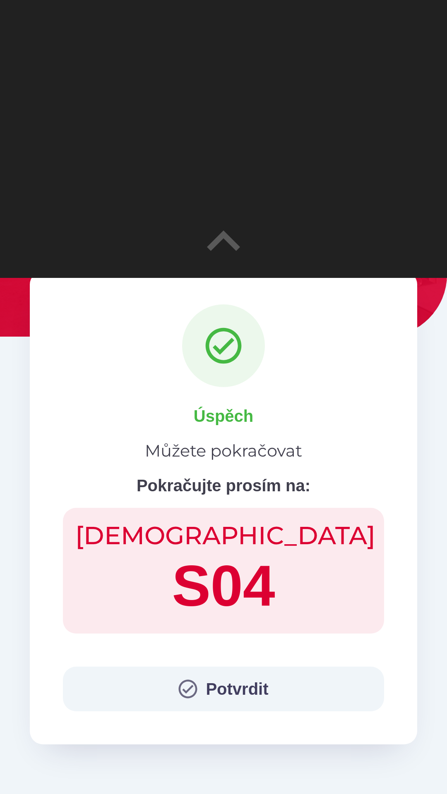
click at [212, 695] on button "Potvrdit" at bounding box center [223, 689] width 321 height 45
